Goal: Task Accomplishment & Management: Use online tool/utility

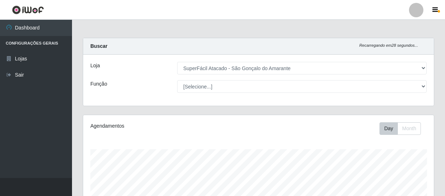
select select "408"
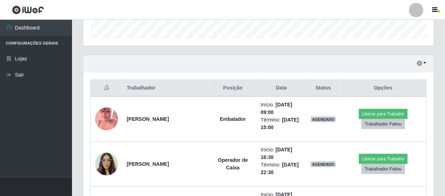
scroll to position [150, 351]
click at [425, 61] on button "button" at bounding box center [422, 63] width 10 height 8
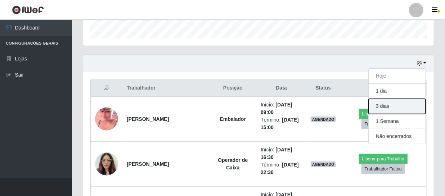
click at [404, 105] on button "3 dias" at bounding box center [397, 106] width 57 height 15
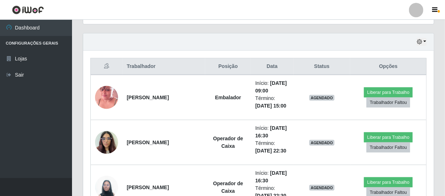
scroll to position [285, 0]
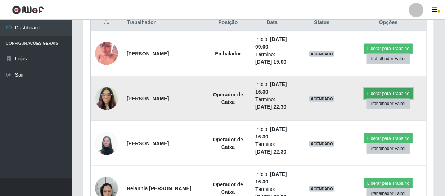
click at [377, 93] on button "Liberar para Trabalho" at bounding box center [388, 94] width 49 height 10
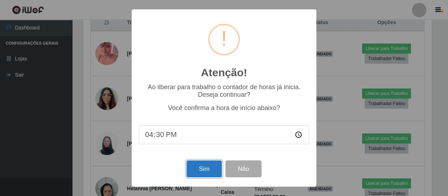
click at [207, 167] on button "Sim" at bounding box center [203, 169] width 35 height 17
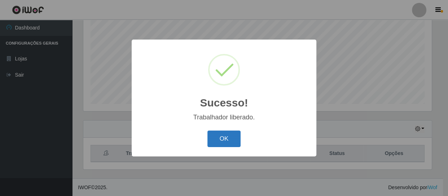
click at [228, 137] on button "OK" at bounding box center [224, 139] width 34 height 17
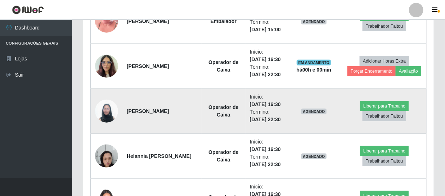
scroll to position [317, 0]
click at [380, 111] on button "Liberar para Trabalho" at bounding box center [384, 106] width 49 height 10
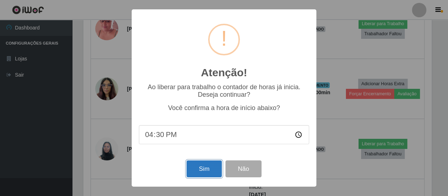
click at [210, 164] on button "Sim" at bounding box center [203, 169] width 35 height 17
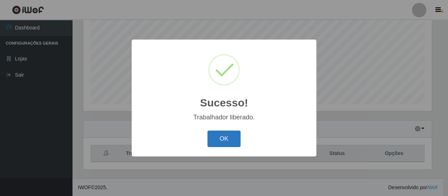
click at [225, 137] on button "OK" at bounding box center [224, 139] width 34 height 17
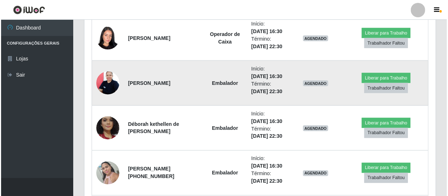
scroll to position [481, 0]
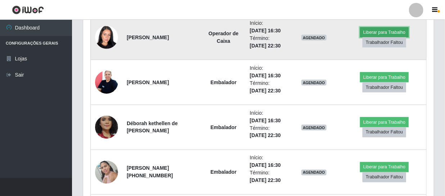
click at [374, 37] on button "Liberar para Trabalho" at bounding box center [384, 32] width 49 height 10
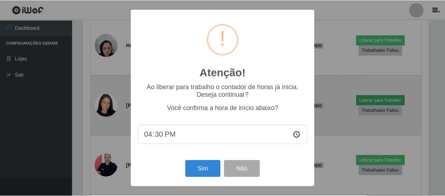
scroll to position [150, 348]
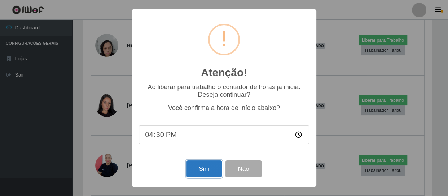
click at [210, 169] on button "Sim" at bounding box center [203, 169] width 35 height 17
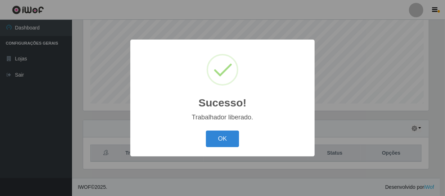
scroll to position [0, 0]
click at [238, 142] on button "OK" at bounding box center [224, 139] width 34 height 17
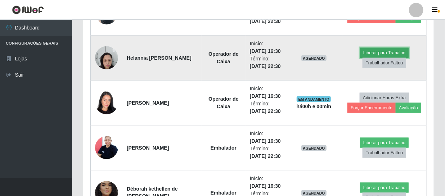
click at [373, 58] on button "Liberar para Trabalho" at bounding box center [384, 53] width 49 height 10
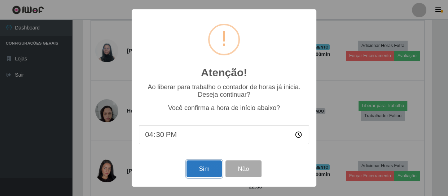
click at [203, 166] on button "Sim" at bounding box center [203, 169] width 35 height 17
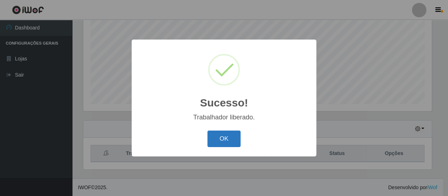
click at [234, 136] on button "OK" at bounding box center [224, 139] width 34 height 17
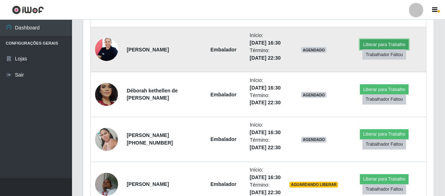
click at [375, 50] on button "Liberar para Trabalho" at bounding box center [384, 45] width 49 height 10
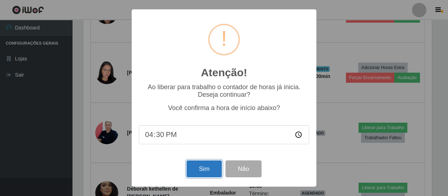
click at [212, 168] on button "Sim" at bounding box center [203, 169] width 35 height 17
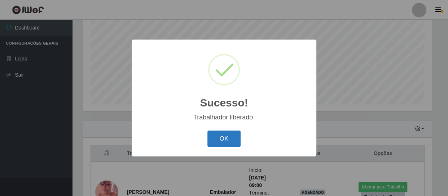
click at [231, 139] on button "OK" at bounding box center [224, 139] width 34 height 17
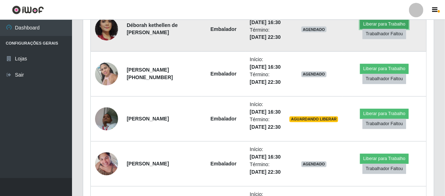
click at [374, 29] on button "Liberar para Trabalho" at bounding box center [384, 24] width 49 height 10
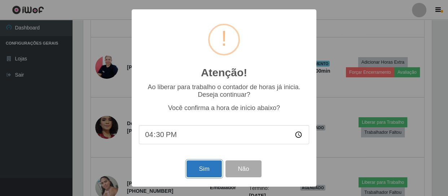
click at [210, 168] on button "Sim" at bounding box center [203, 169] width 35 height 17
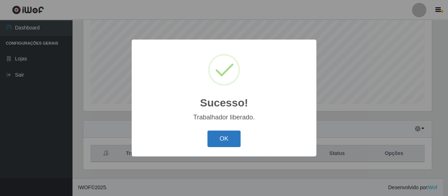
click at [225, 141] on button "OK" at bounding box center [224, 139] width 34 height 17
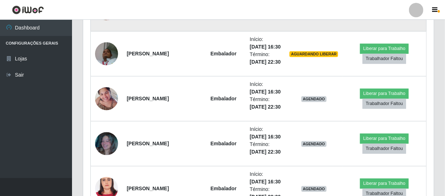
click at [382, 9] on button "Liberar para Trabalho" at bounding box center [384, 4] width 49 height 10
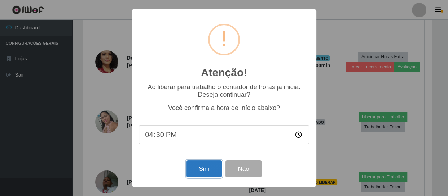
click at [202, 169] on button "Sim" at bounding box center [203, 169] width 35 height 17
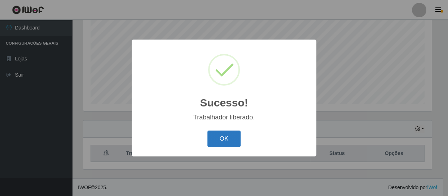
click at [221, 137] on button "OK" at bounding box center [224, 139] width 34 height 17
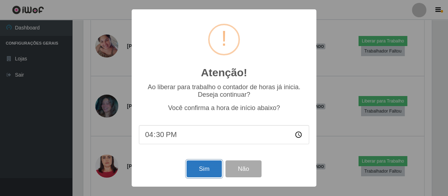
click at [207, 169] on button "Sim" at bounding box center [203, 169] width 35 height 17
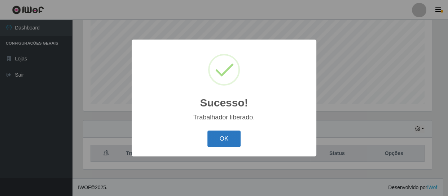
click at [226, 136] on button "OK" at bounding box center [224, 139] width 34 height 17
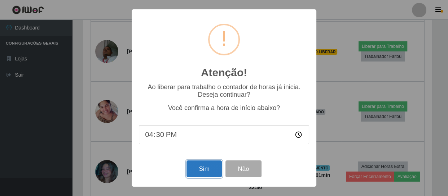
click at [207, 169] on button "Sim" at bounding box center [203, 169] width 35 height 17
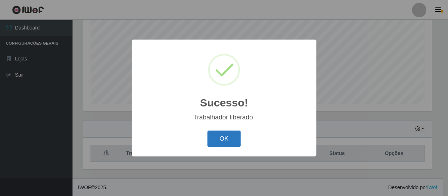
click at [215, 139] on button "OK" at bounding box center [224, 139] width 34 height 17
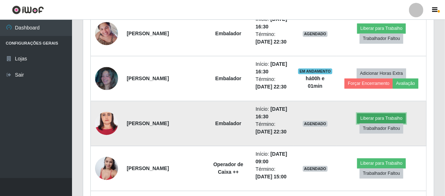
click at [383, 115] on button "Liberar para Trabalho" at bounding box center [382, 119] width 49 height 10
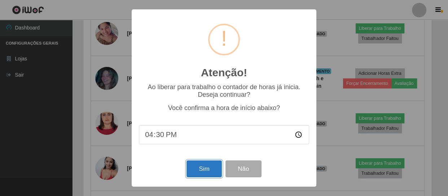
click at [200, 170] on button "Sim" at bounding box center [203, 169] width 35 height 17
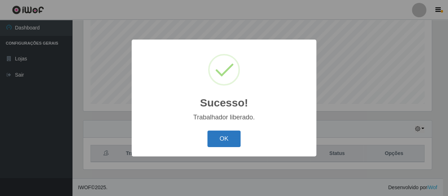
click at [221, 142] on button "OK" at bounding box center [224, 139] width 34 height 17
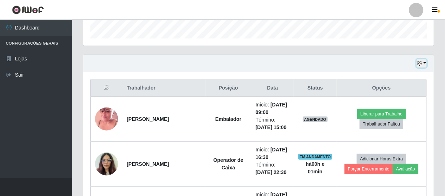
click at [424, 61] on button "button" at bounding box center [422, 63] width 10 height 8
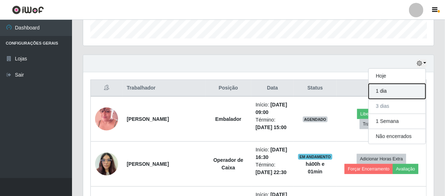
click at [391, 90] on button "1 dia" at bounding box center [397, 91] width 57 height 15
